Goal: Task Accomplishment & Management: Complete application form

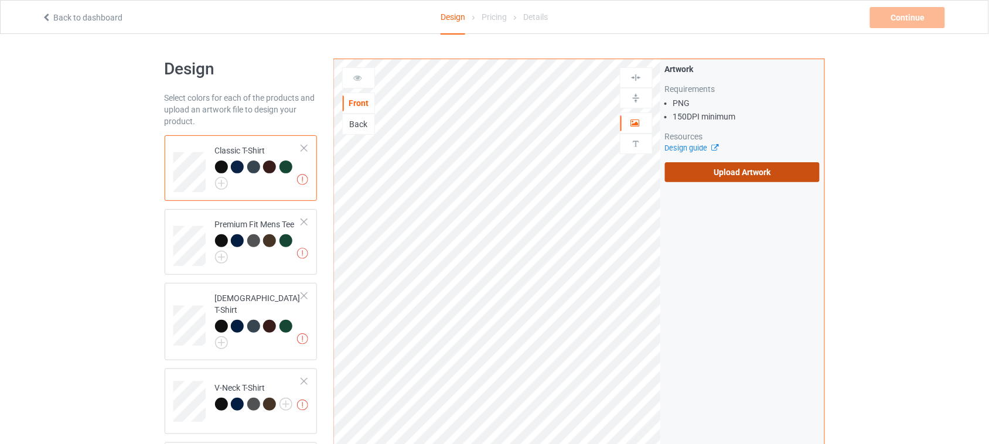
click at [783, 170] on label "Upload Artwork" at bounding box center [742, 172] width 155 height 20
click at [0, 0] on input "Upload Artwork" at bounding box center [0, 0] width 0 height 0
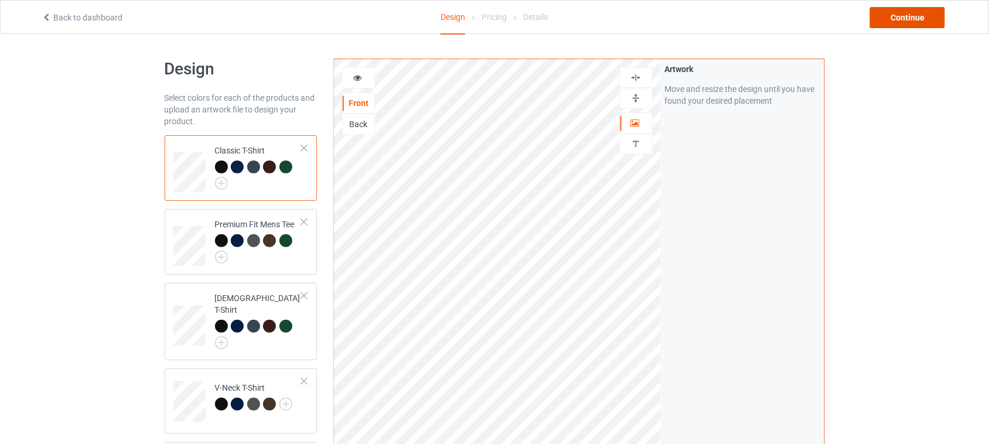
click at [903, 13] on div "Continue" at bounding box center [907, 17] width 75 height 21
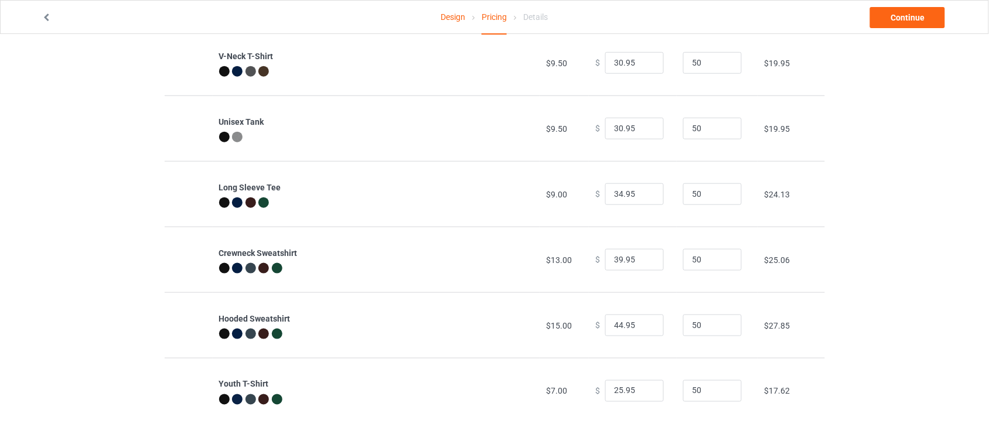
scroll to position [286, 0]
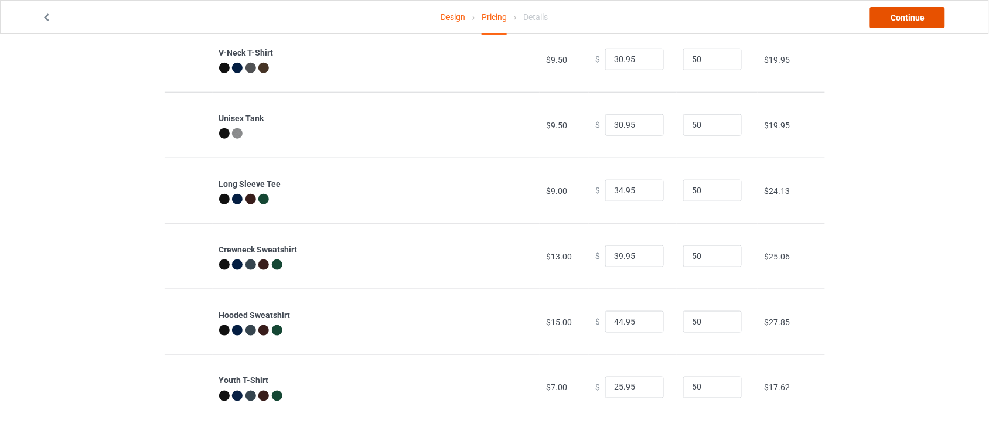
click at [905, 21] on link "Continue" at bounding box center [907, 17] width 75 height 21
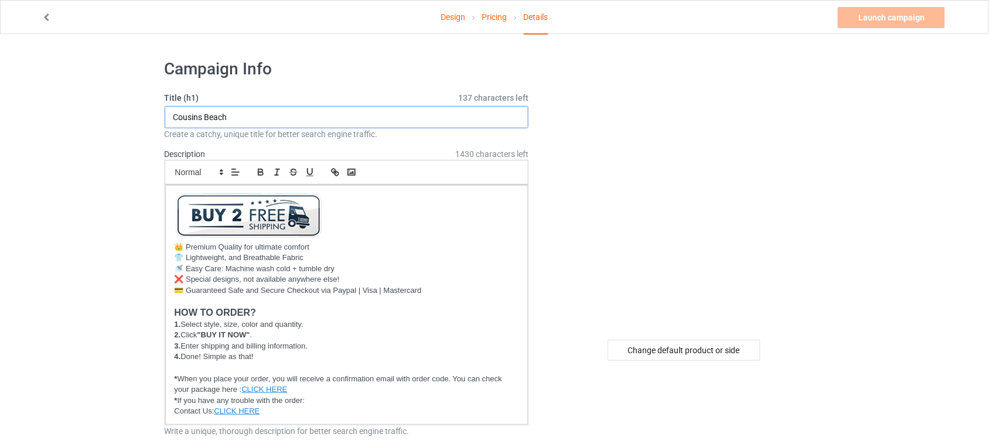
drag, startPoint x: 261, startPoint y: 118, endPoint x: 72, endPoint y: 113, distance: 188.7
drag, startPoint x: 219, startPoint y: 118, endPoint x: 50, endPoint y: 118, distance: 168.7
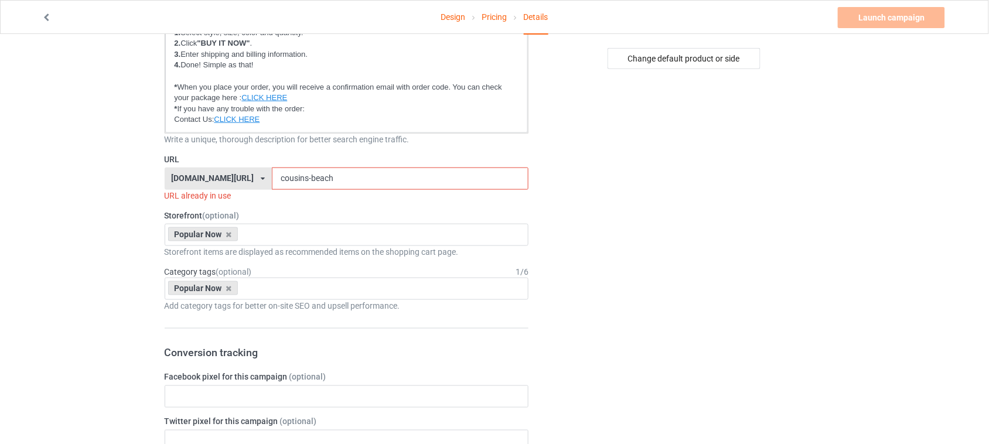
scroll to position [293, 0]
type input "3I/ATLAS"
drag, startPoint x: 330, startPoint y: 177, endPoint x: 168, endPoint y: 170, distance: 162.4
click at [171, 170] on div "[DOMAIN_NAME][URL] [DOMAIN_NAME][URL] [DOMAIN_NAME][URL] 6273c5abfddeea00434baf…" at bounding box center [347, 177] width 364 height 22
paste input "3I/ATLAS"
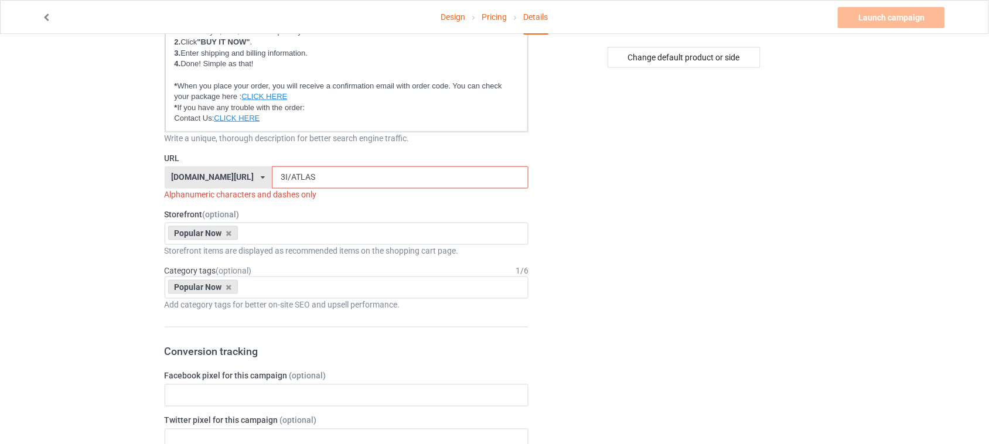
click at [272, 173] on input "3I/ATLAS" at bounding box center [400, 177] width 257 height 22
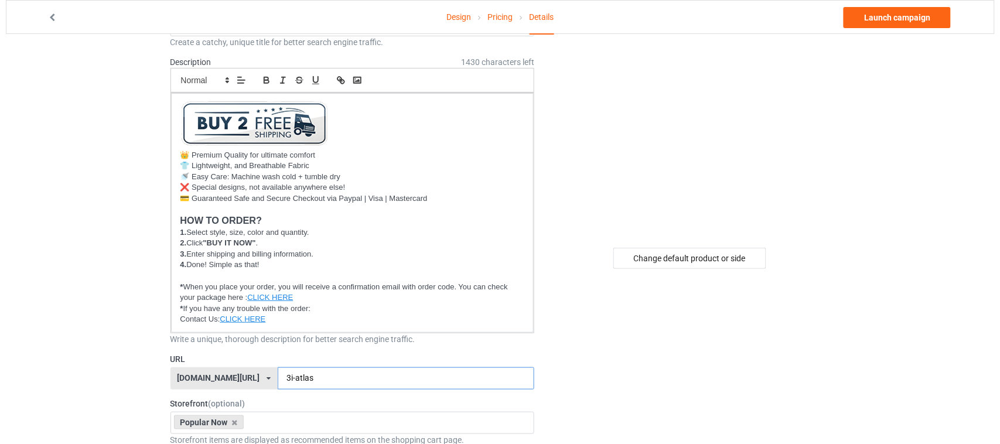
scroll to position [0, 0]
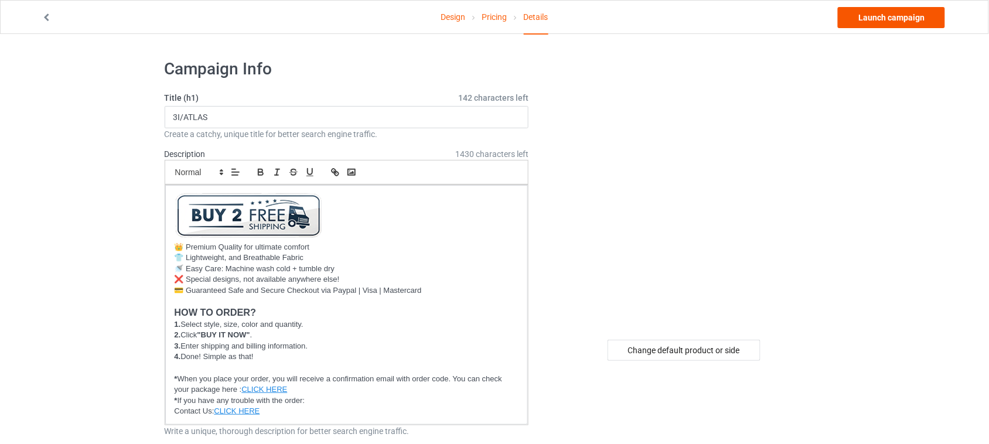
type input "3i-atlas"
click at [895, 15] on link "Launch campaign" at bounding box center [891, 17] width 107 height 21
